Goal: Information Seeking & Learning: Learn about a topic

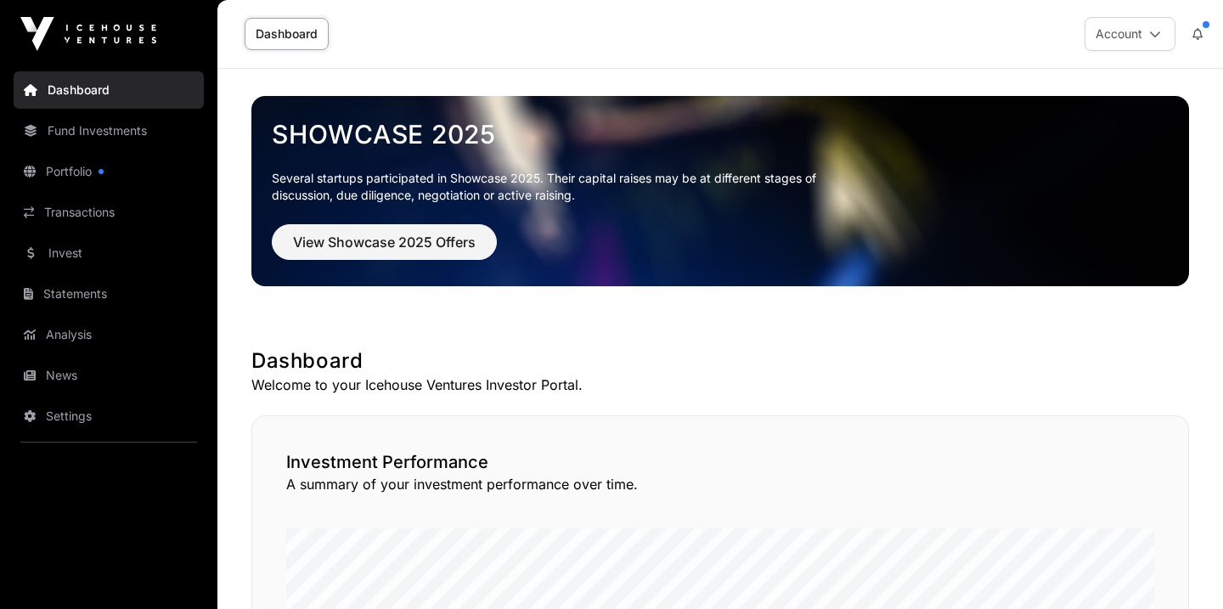
click at [85, 132] on link "Fund Investments" at bounding box center [109, 130] width 190 height 37
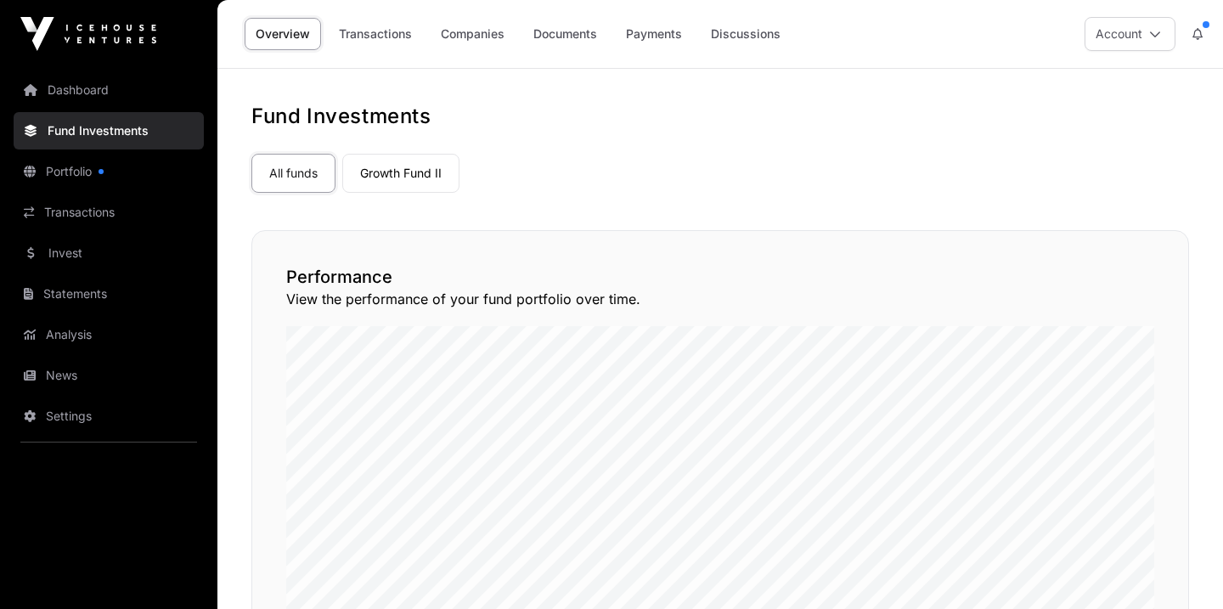
click at [138, 90] on link "Dashboard" at bounding box center [109, 89] width 190 height 37
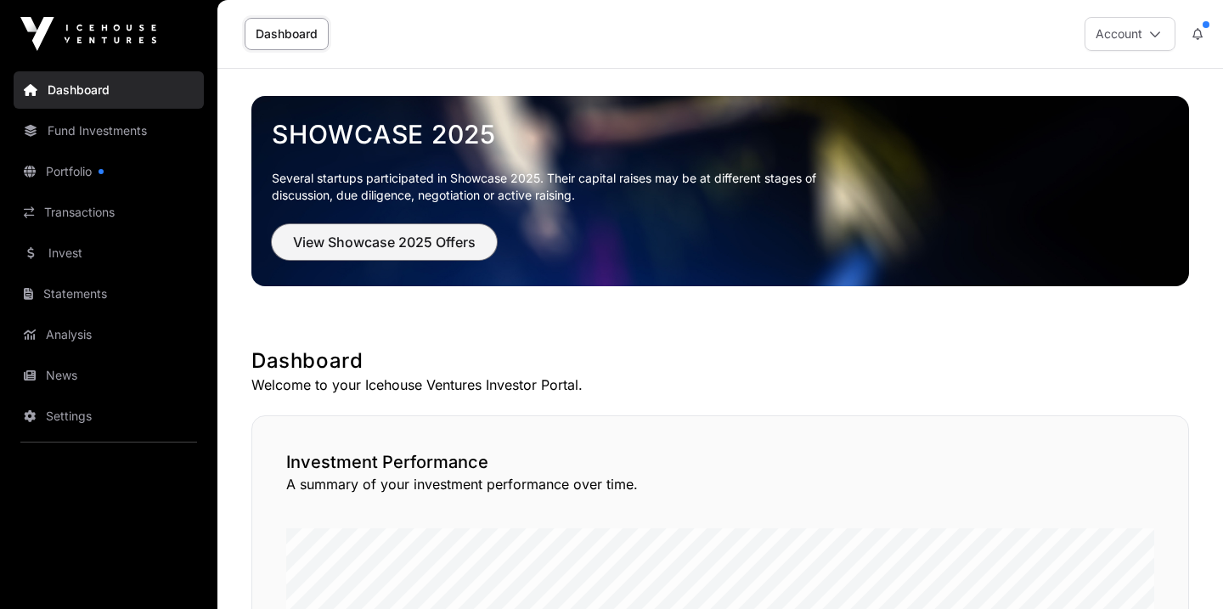
click at [412, 253] on button "View Showcase 2025 Offers" at bounding box center [384, 242] width 225 height 36
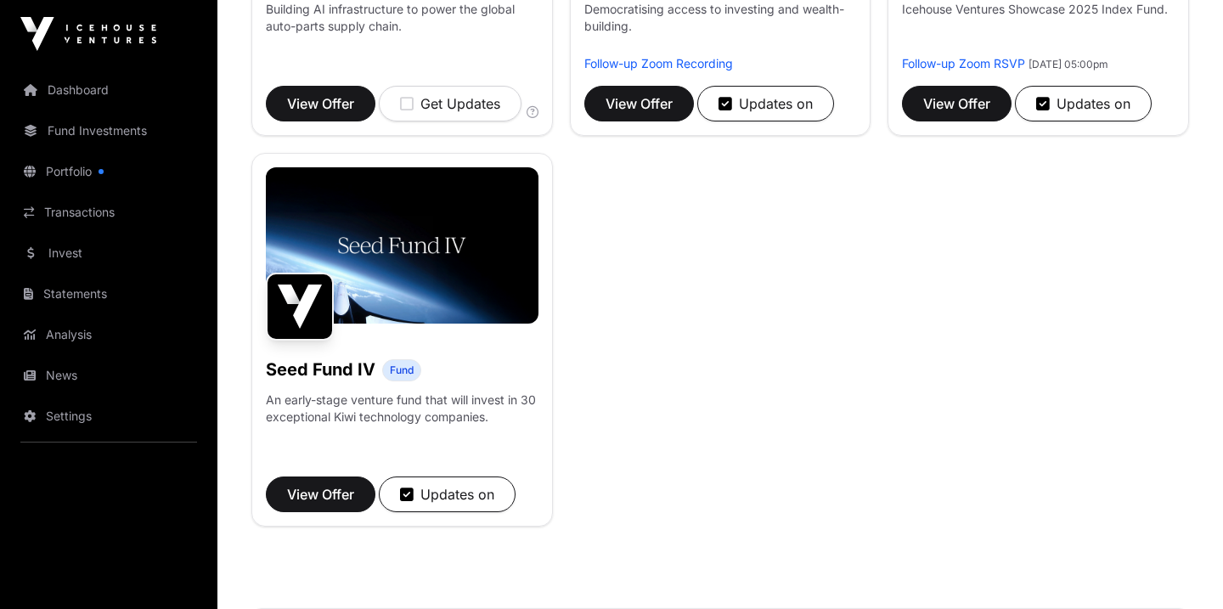
scroll to position [1291, 0]
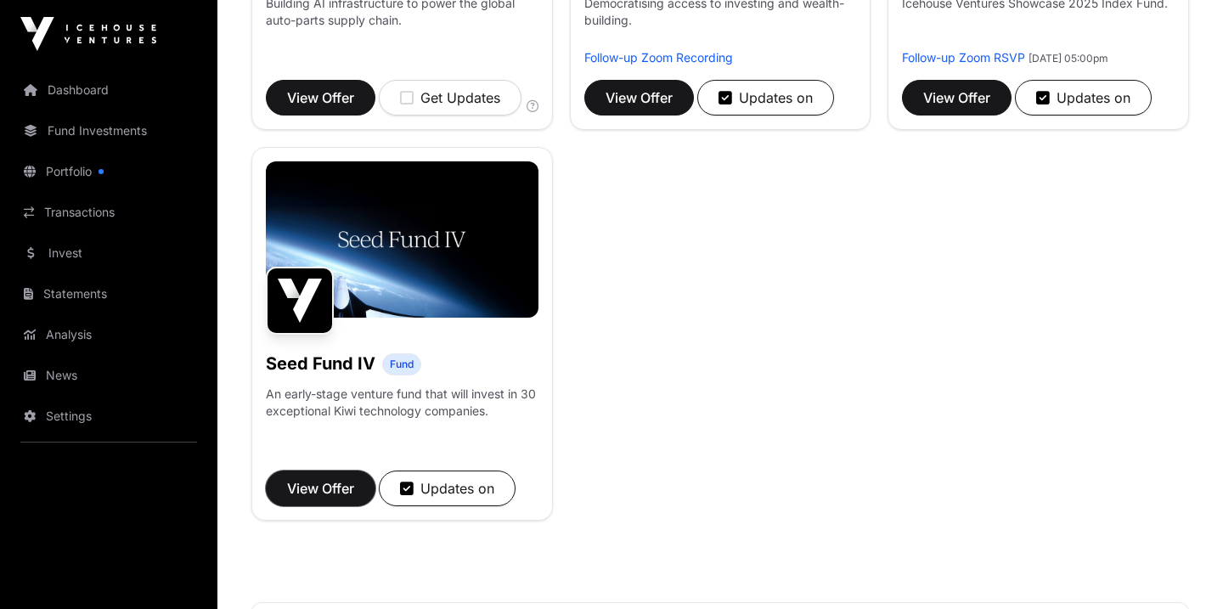
click at [337, 499] on span "View Offer" at bounding box center [320, 488] width 67 height 20
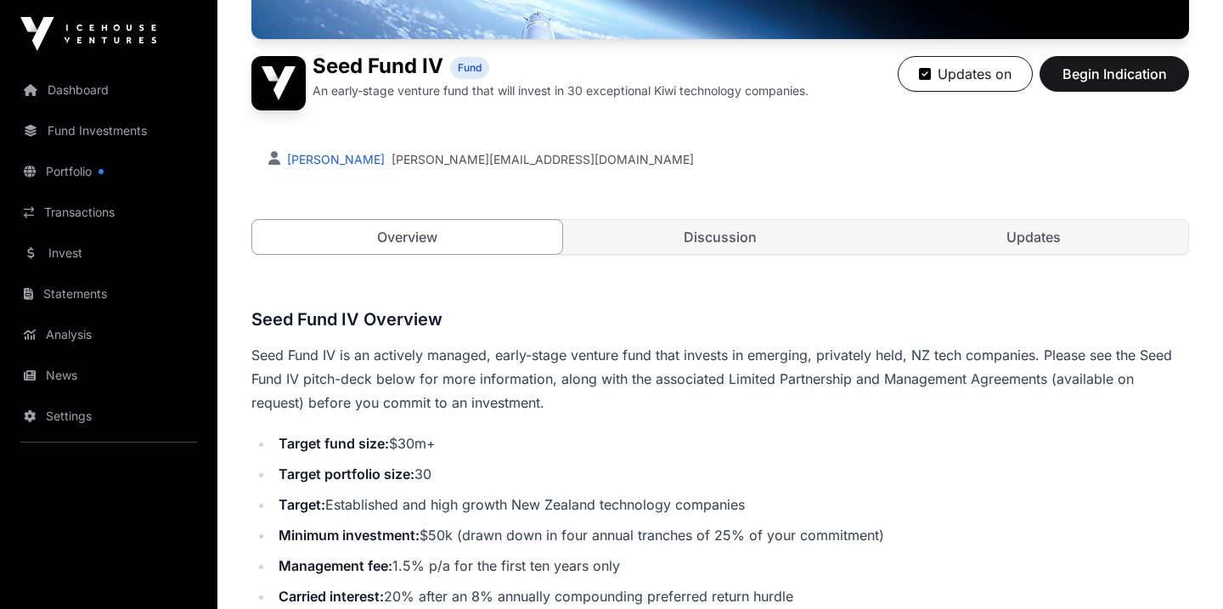
scroll to position [377, 0]
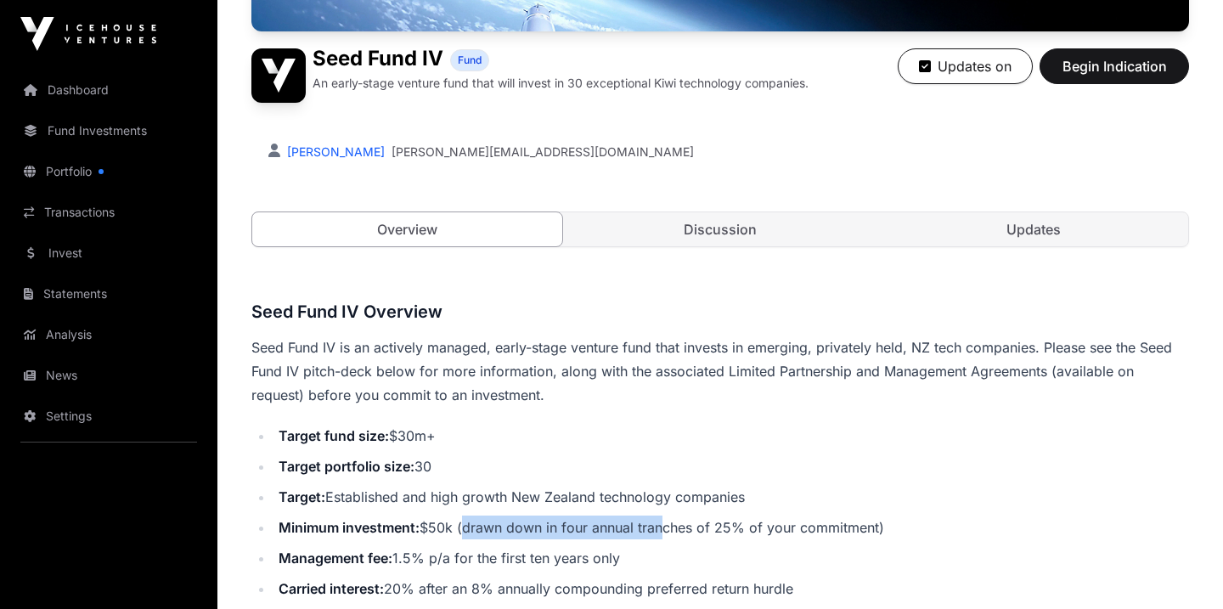
drag, startPoint x: 469, startPoint y: 527, endPoint x: 662, endPoint y: 531, distance: 192.8
click at [662, 531] on li "Minimum investment: $50k (drawn down in four annual tranches of 25% of your com…" at bounding box center [731, 528] width 916 height 24
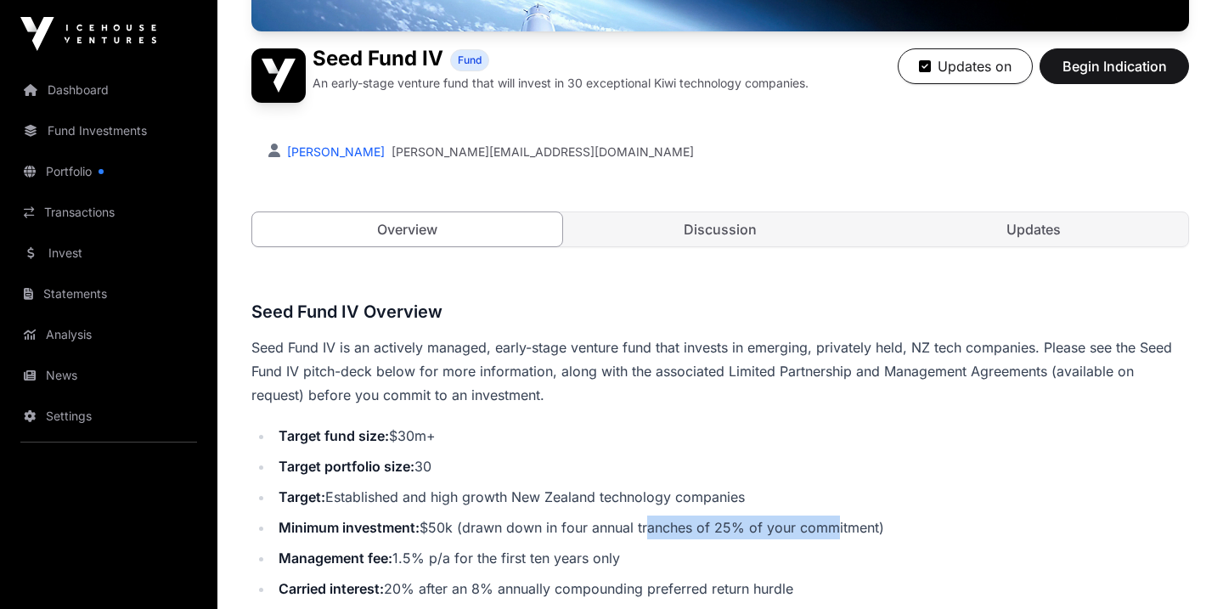
drag, startPoint x: 833, startPoint y: 533, endPoint x: 647, endPoint y: 533, distance: 186.0
click at [647, 533] on li "Minimum investment: $50k (drawn down in four annual tranches of 25% of your com…" at bounding box center [731, 528] width 916 height 24
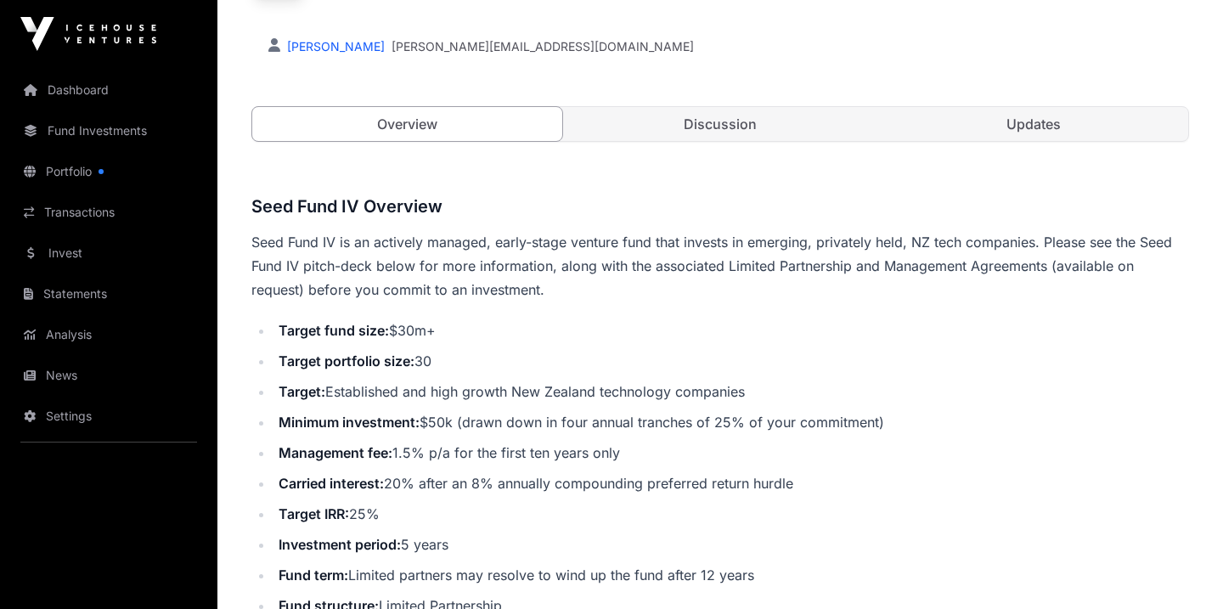
scroll to position [483, 0]
drag, startPoint x: 428, startPoint y: 422, endPoint x: 479, endPoint y: 422, distance: 51.0
click at [479, 422] on li "Minimum investment: $50k (drawn down in four annual tranches of 25% of your com…" at bounding box center [731, 421] width 916 height 24
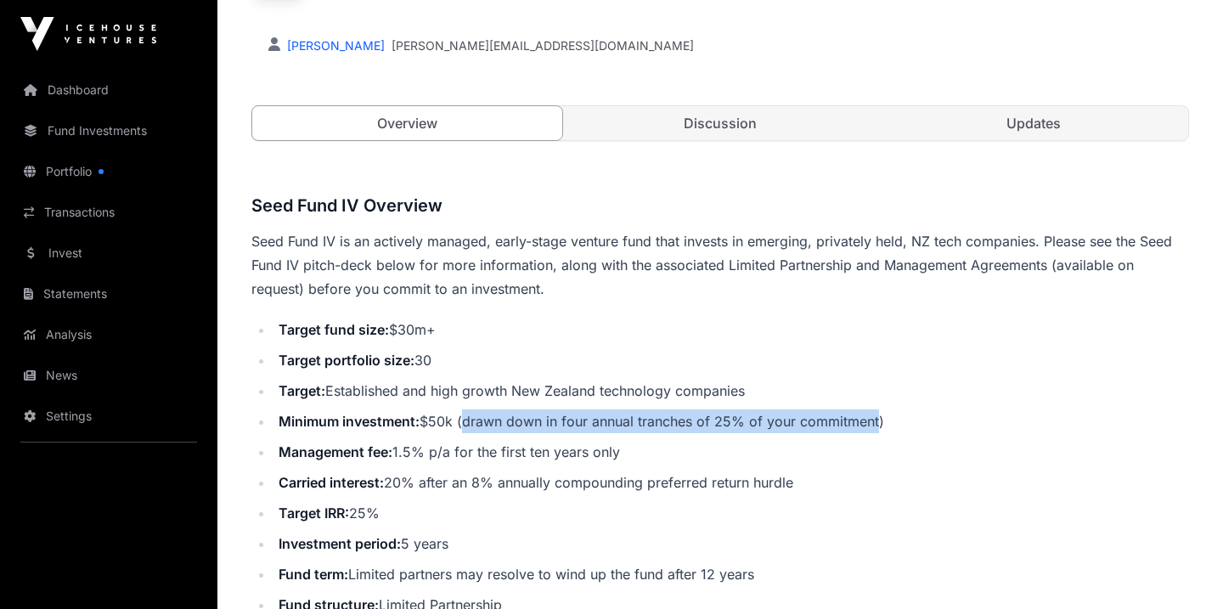
drag, startPoint x: 467, startPoint y: 421, endPoint x: 882, endPoint y: 420, distance: 414.5
click at [882, 420] on li "Minimum investment: $50k (drawn down in four annual tranches of 25% of your com…" at bounding box center [731, 421] width 916 height 24
click at [1033, 113] on link "Updates" at bounding box center [1033, 123] width 310 height 34
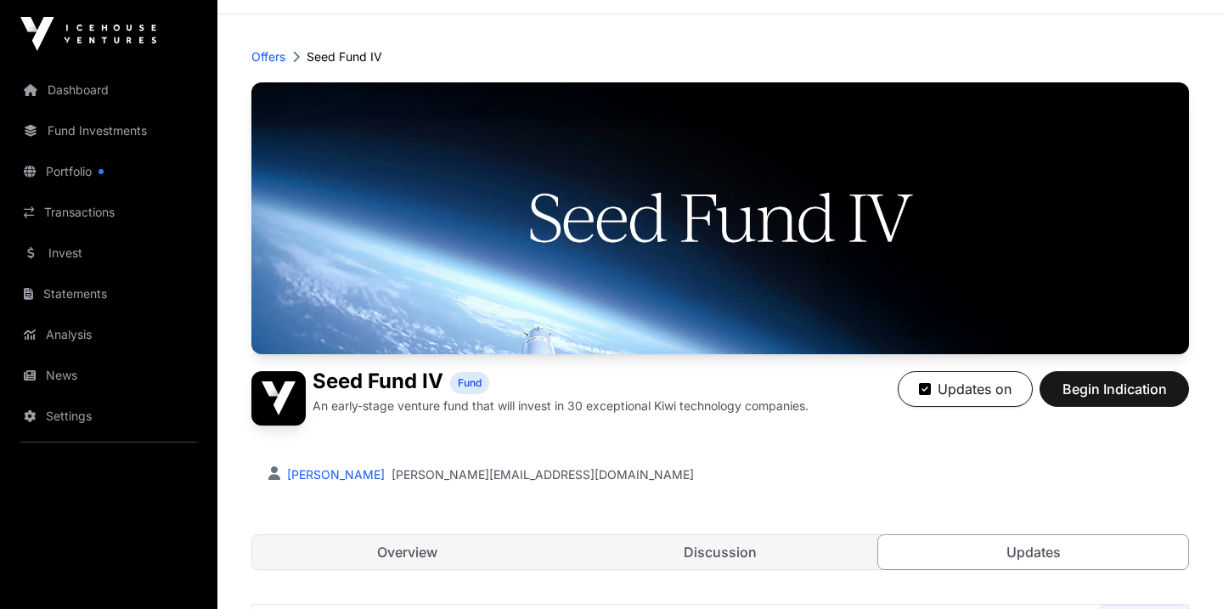
scroll to position [61, 0]
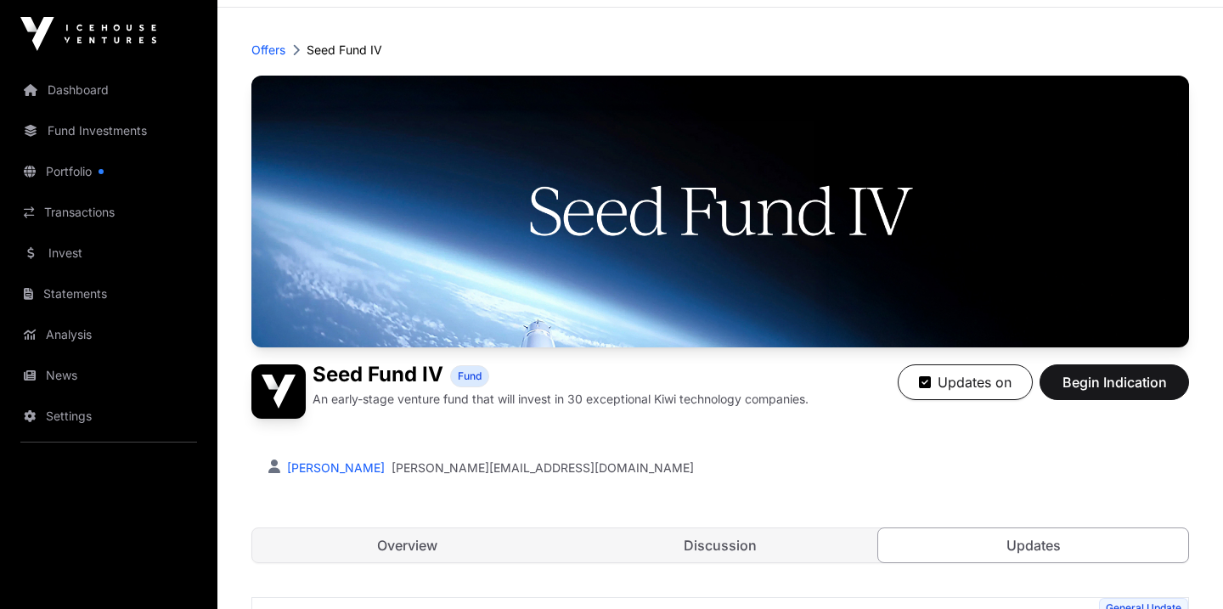
click at [460, 540] on link "Overview" at bounding box center [407, 545] width 310 height 34
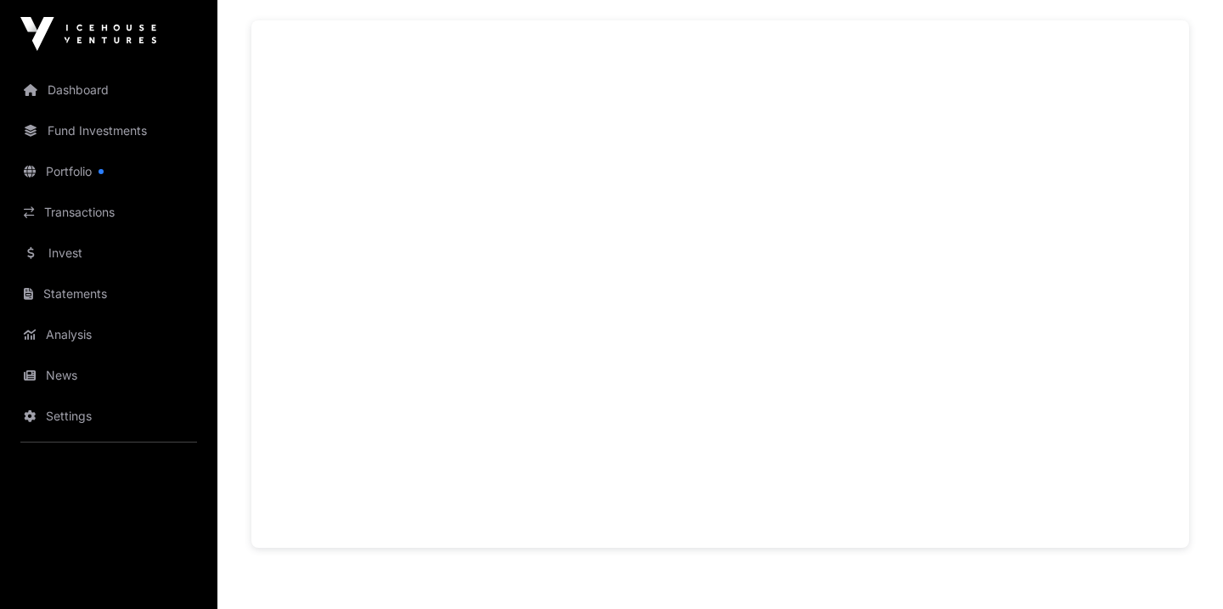
scroll to position [1170, 0]
